Goal: Task Accomplishment & Management: Manage account settings

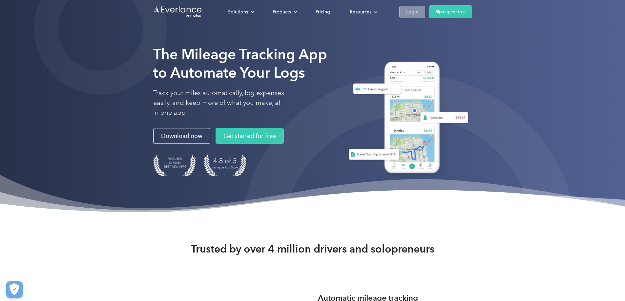
click at [418, 11] on div "Login" at bounding box center [412, 12] width 12 height 8
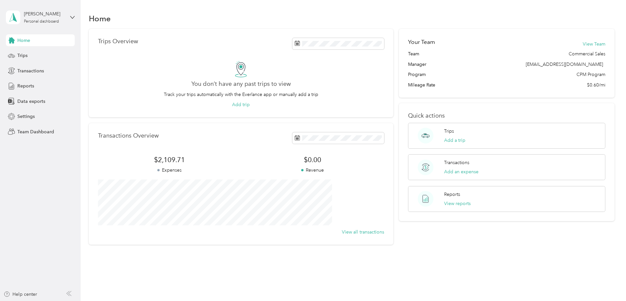
click at [74, 14] on div "Jeff Young Personal dashboard" at bounding box center [40, 17] width 69 height 23
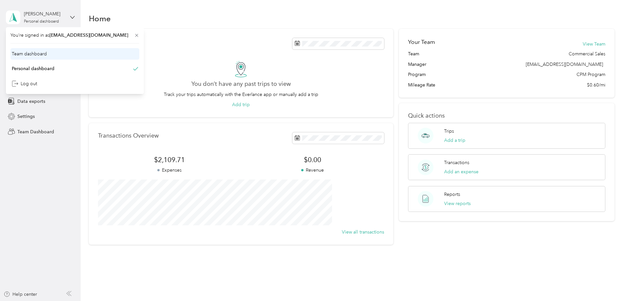
click at [53, 53] on div "Team dashboard" at bounding box center [74, 53] width 129 height 11
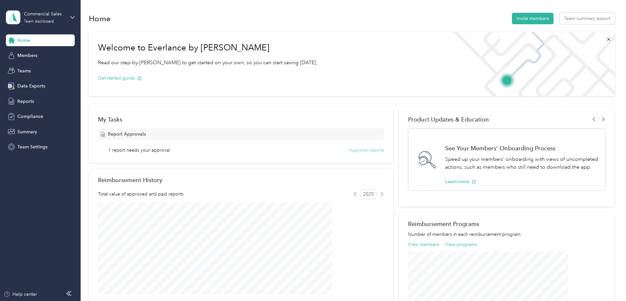
click at [357, 152] on button "Approve reports" at bounding box center [366, 150] width 35 height 7
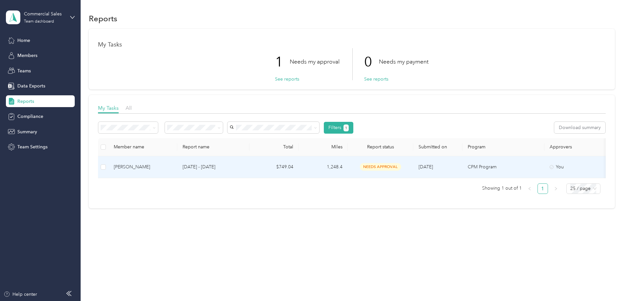
click at [241, 166] on p "Sep 1 - 30, 2025" at bounding box center [214, 167] width 62 height 7
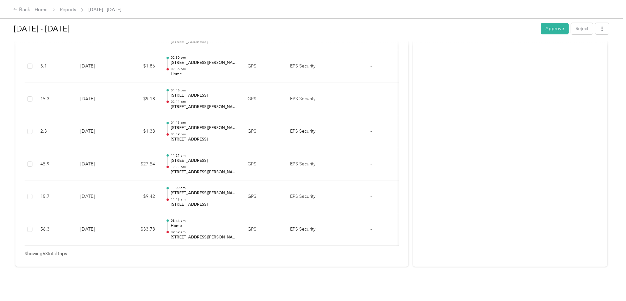
scroll to position [2056, 0]
click at [541, 32] on button "Approve" at bounding box center [555, 28] width 28 height 11
